Goal: Transaction & Acquisition: Obtain resource

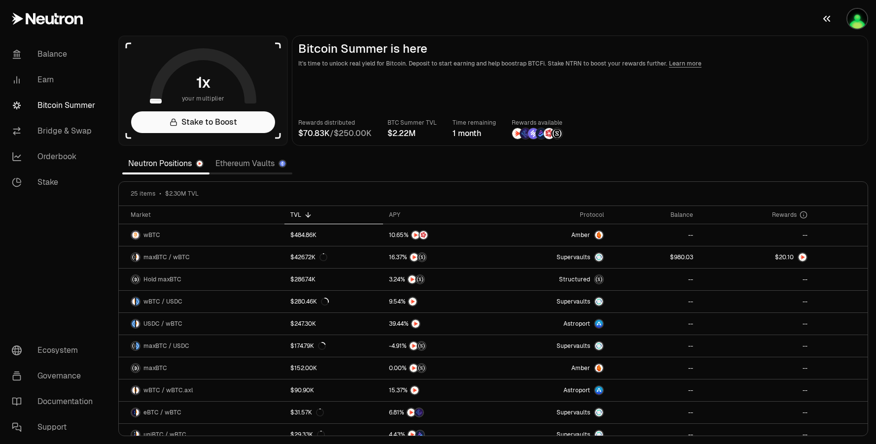
click at [851, 21] on img "button" at bounding box center [857, 19] width 20 height 20
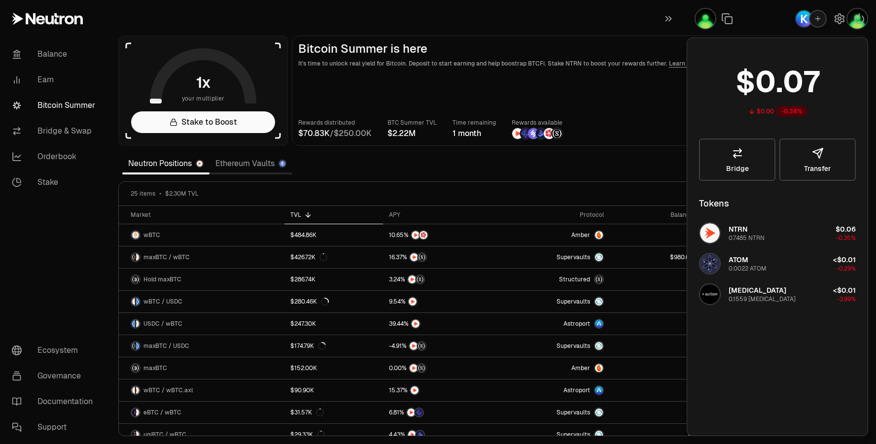
click at [651, 50] on h2 "Bitcoin Summer is here" at bounding box center [579, 49] width 563 height 14
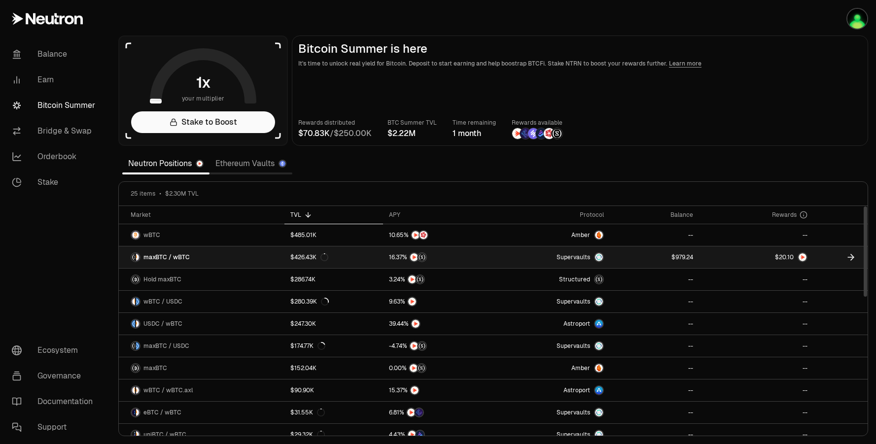
click at [656, 256] on link at bounding box center [654, 257] width 89 height 22
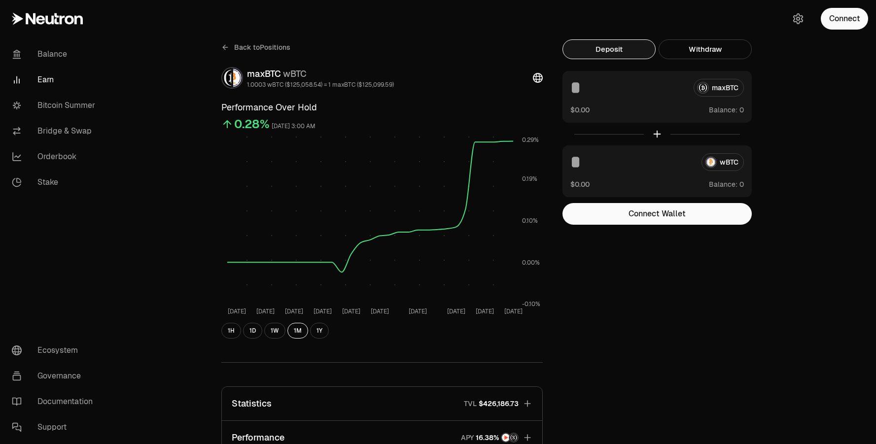
click at [30, 30] on link at bounding box center [55, 18] width 110 height 37
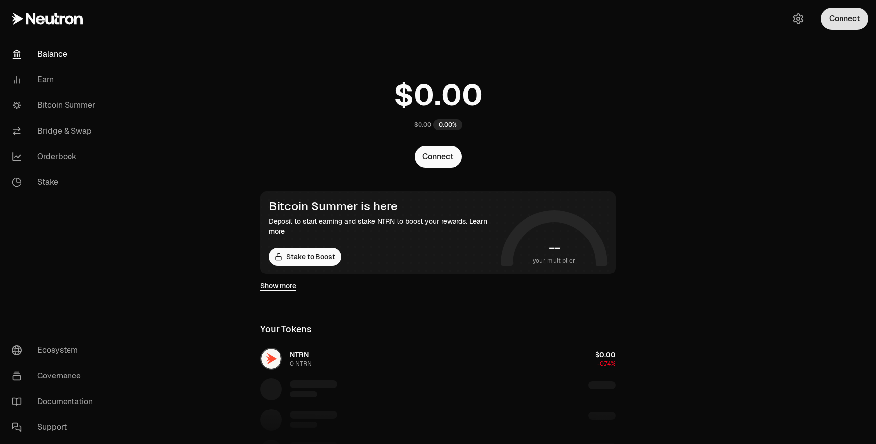
click at [853, 17] on button "Connect" at bounding box center [844, 19] width 47 height 22
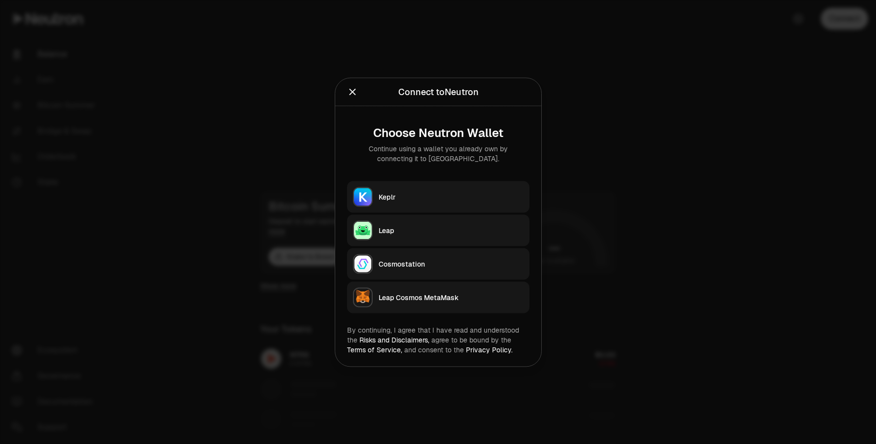
click at [415, 196] on div "Keplr" at bounding box center [451, 197] width 145 height 10
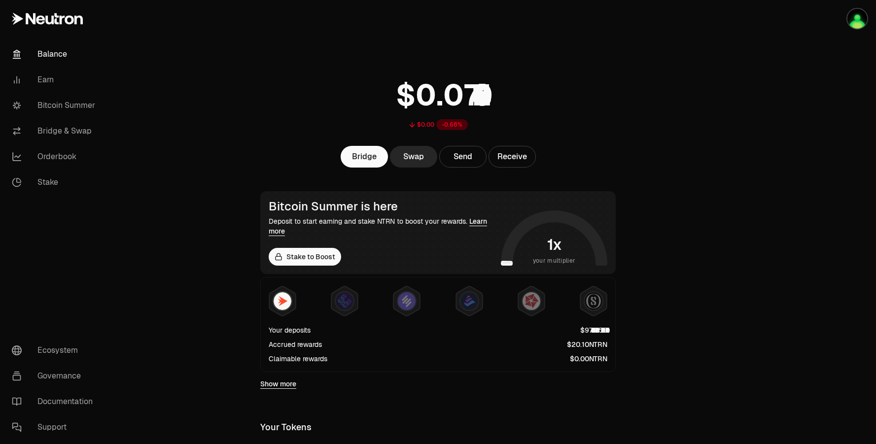
click at [585, 68] on div "$0.00 -0.68%" at bounding box center [437, 101] width 379 height 77
click at [77, 110] on link "Bitcoin Summer" at bounding box center [55, 106] width 103 height 26
